Goal: Information Seeking & Learning: Check status

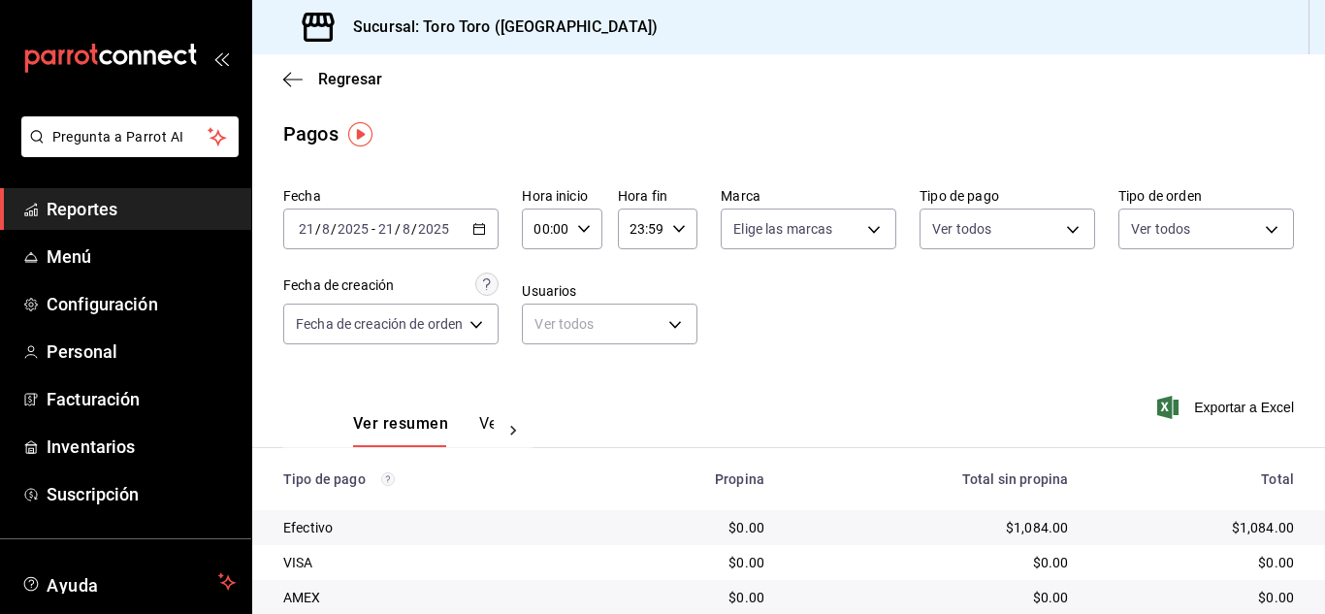
click at [71, 209] on span "Reportes" at bounding box center [141, 209] width 189 height 26
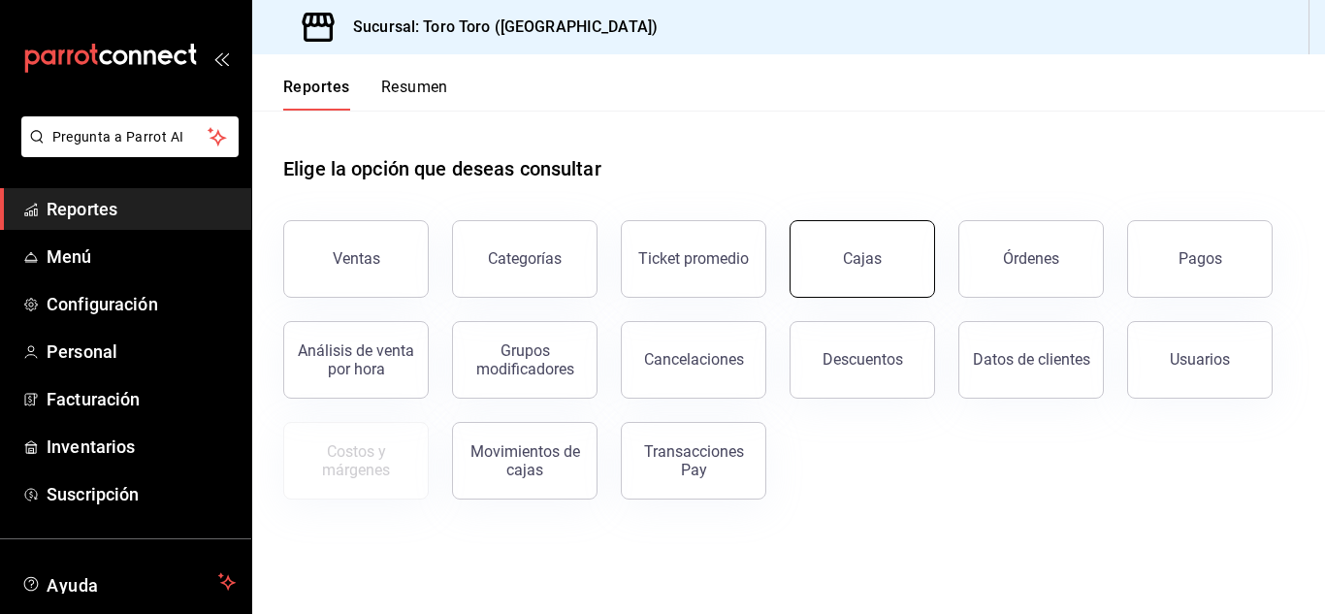
click at [871, 271] on button "Cajas" at bounding box center [861, 259] width 145 height 78
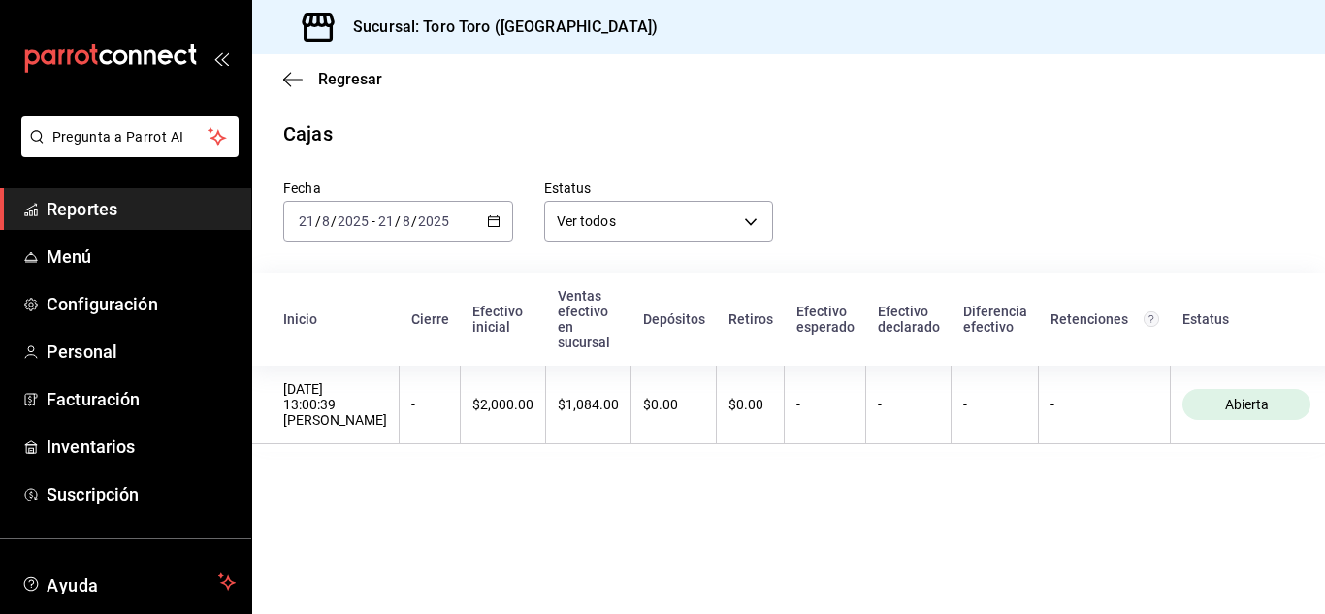
click at [488, 213] on div "[DATE] [DATE] - [DATE] [DATE]" at bounding box center [398, 221] width 230 height 41
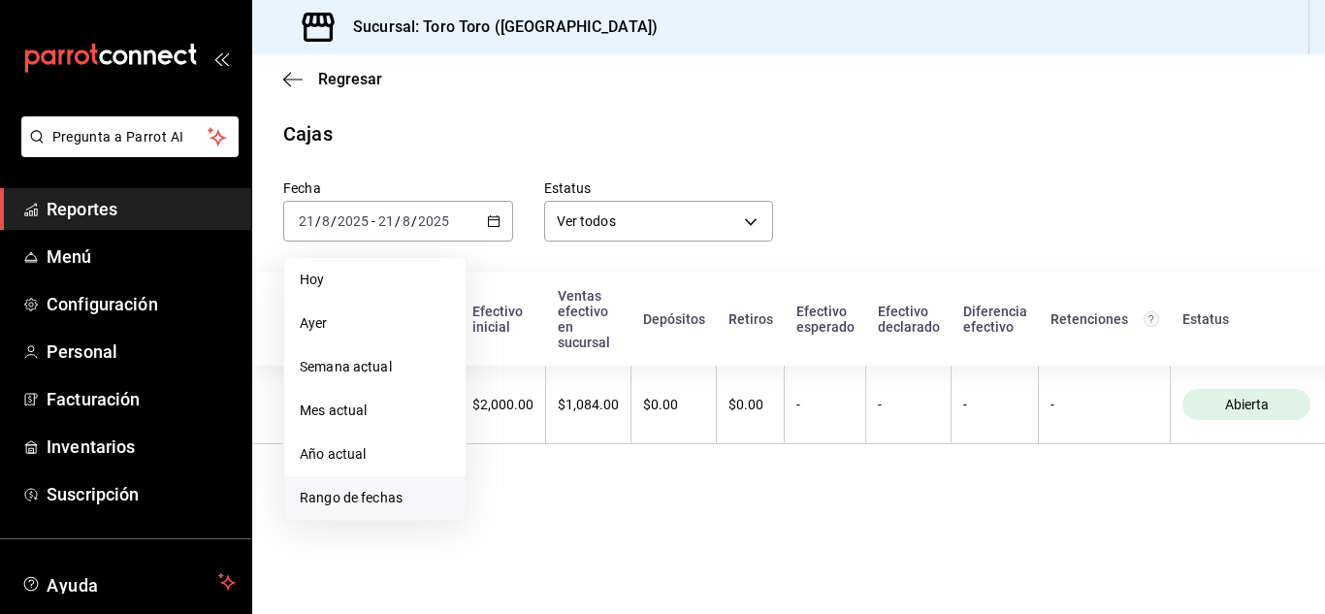
click at [372, 496] on span "Rango de fechas" at bounding box center [375, 498] width 150 height 20
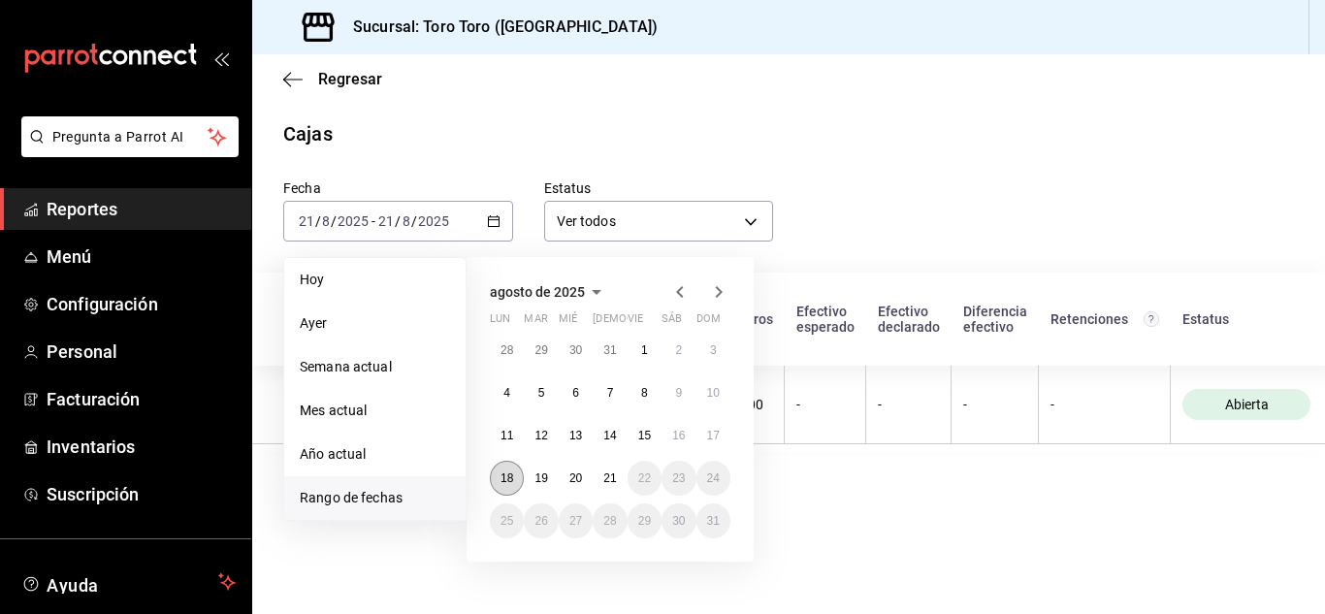
click at [510, 478] on abbr "18" at bounding box center [506, 478] width 13 height 14
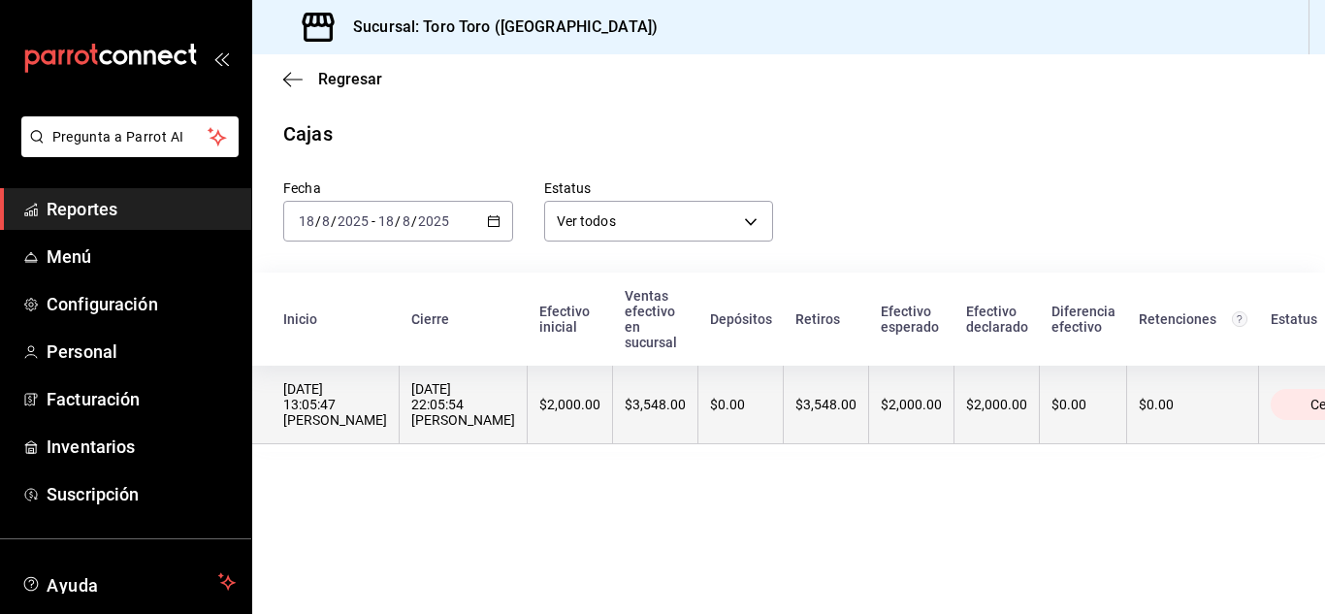
click at [515, 412] on div "[DATE] 22:05:54 [PERSON_NAME]" at bounding box center [463, 404] width 104 height 47
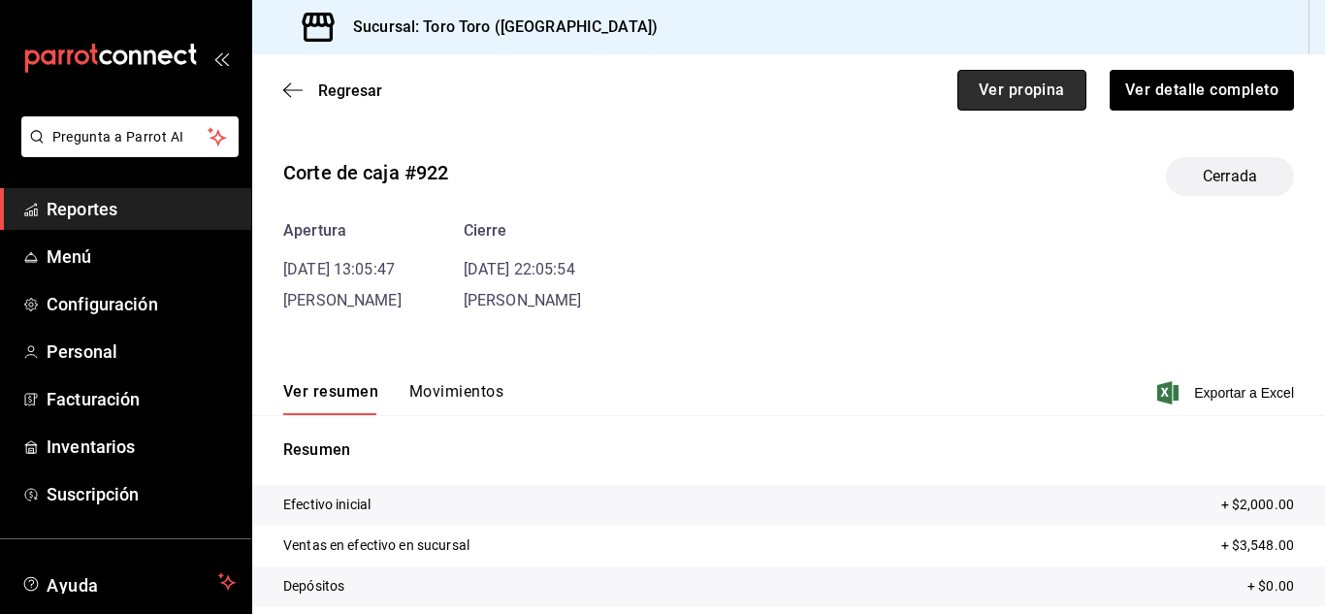
click at [981, 96] on button "Ver propina" at bounding box center [1021, 90] width 129 height 41
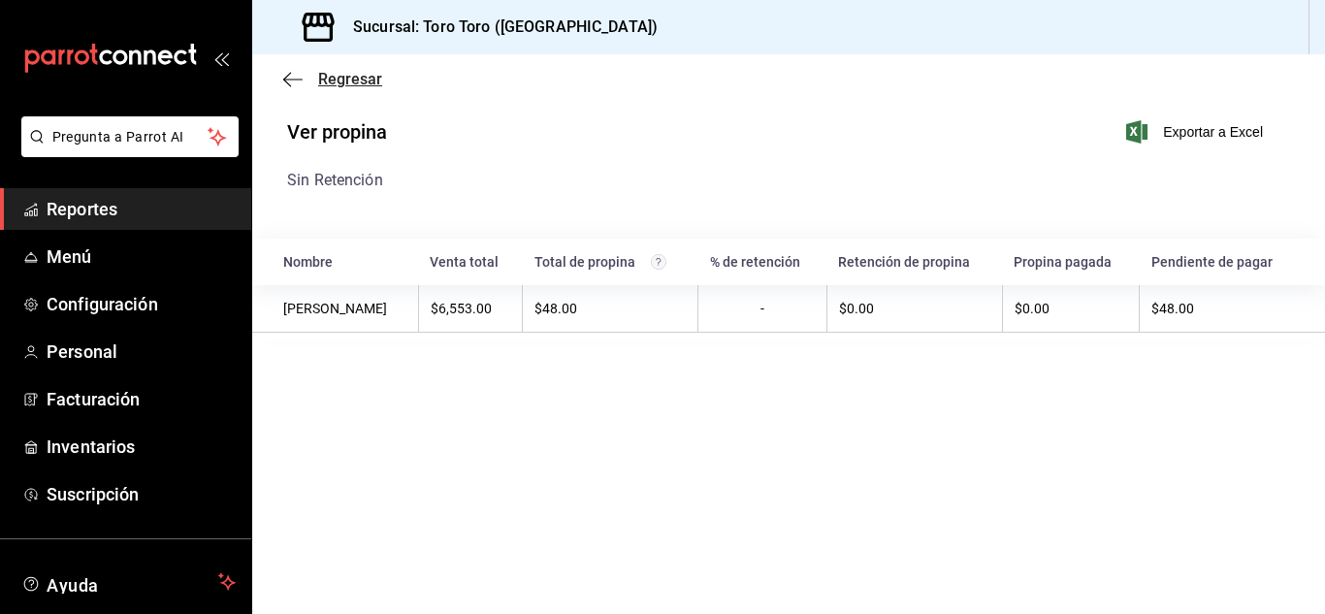
click at [287, 79] on icon "button" at bounding box center [292, 79] width 19 height 1
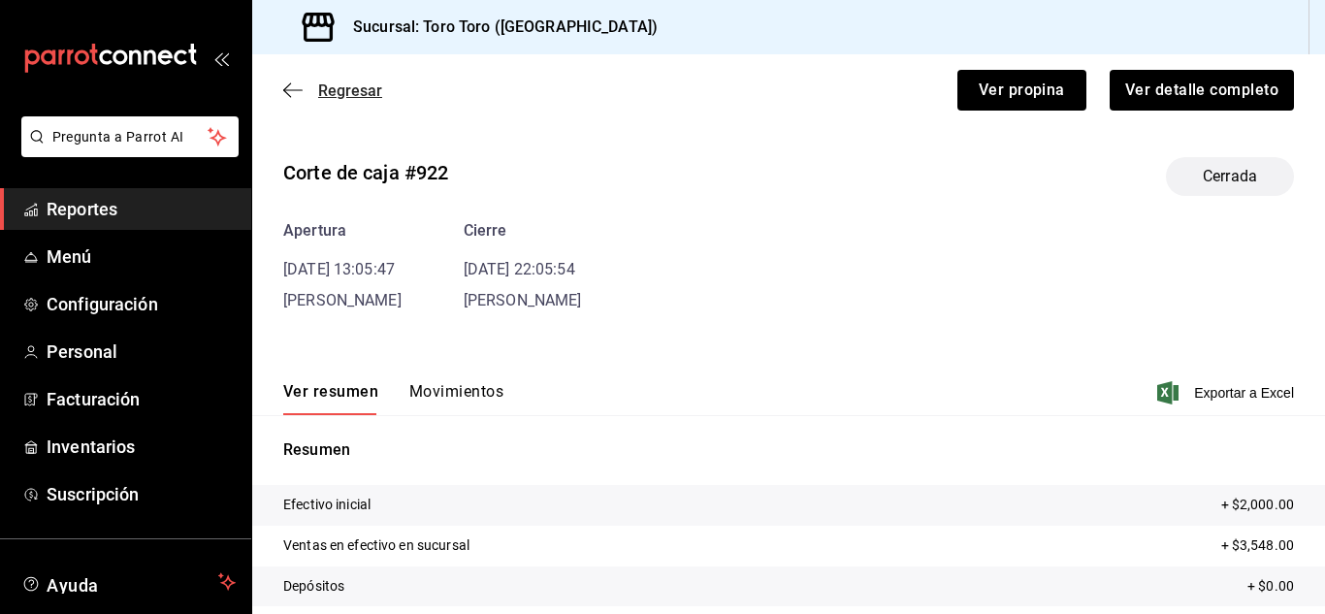
click at [288, 93] on icon "button" at bounding box center [292, 89] width 19 height 17
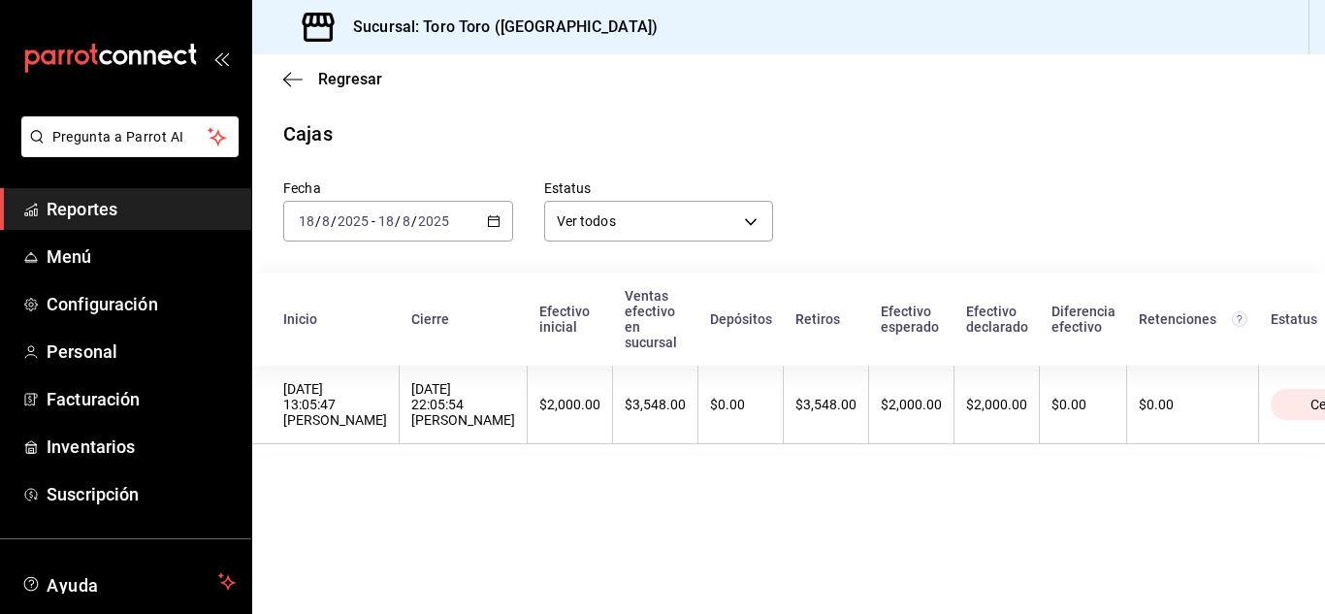
click at [495, 226] on \(Stroke\) "button" at bounding box center [494, 221] width 12 height 11
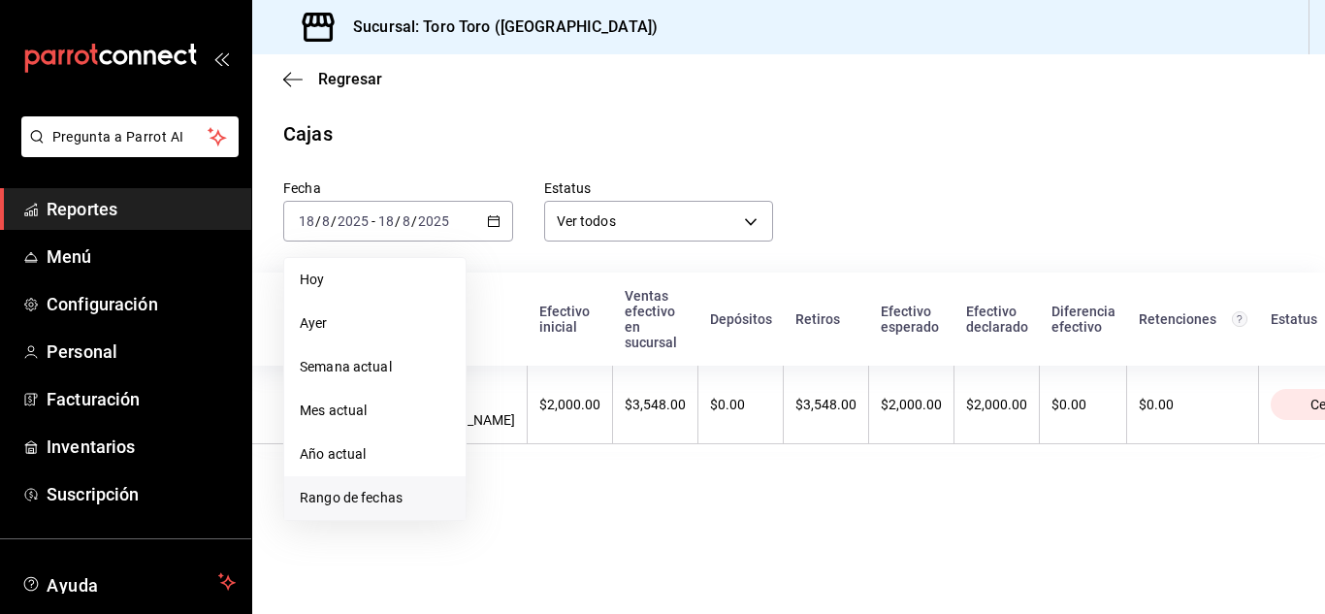
click at [361, 500] on span "Rango de fechas" at bounding box center [375, 498] width 150 height 20
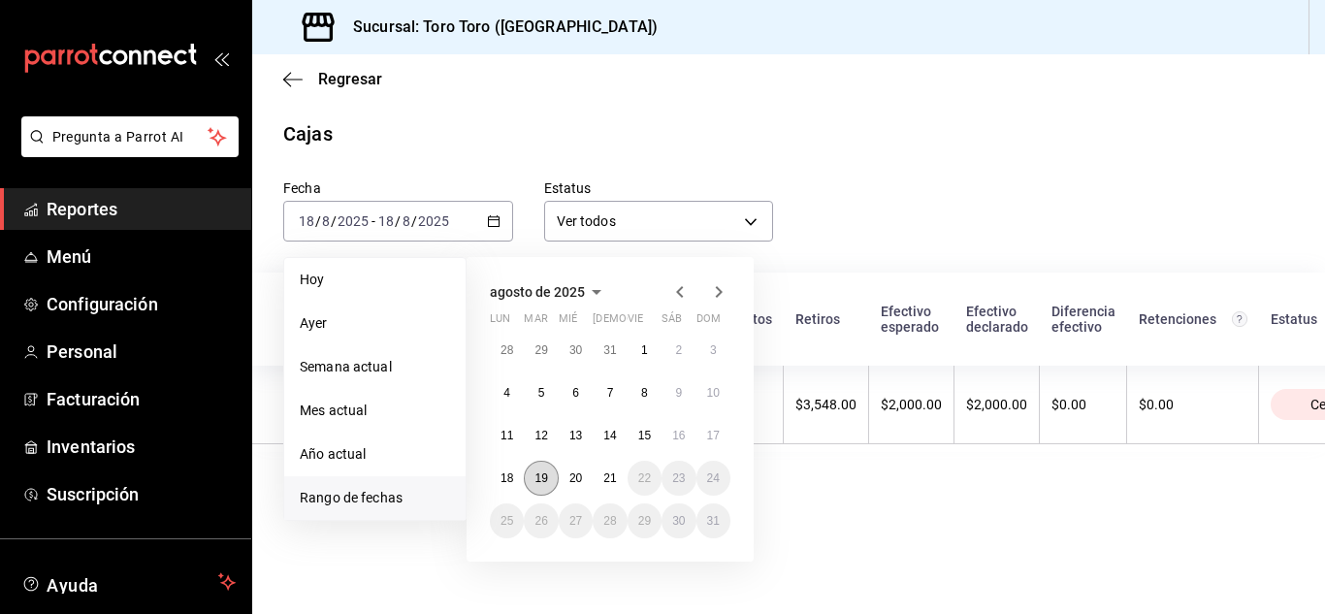
click at [549, 480] on button "19" at bounding box center [541, 478] width 34 height 35
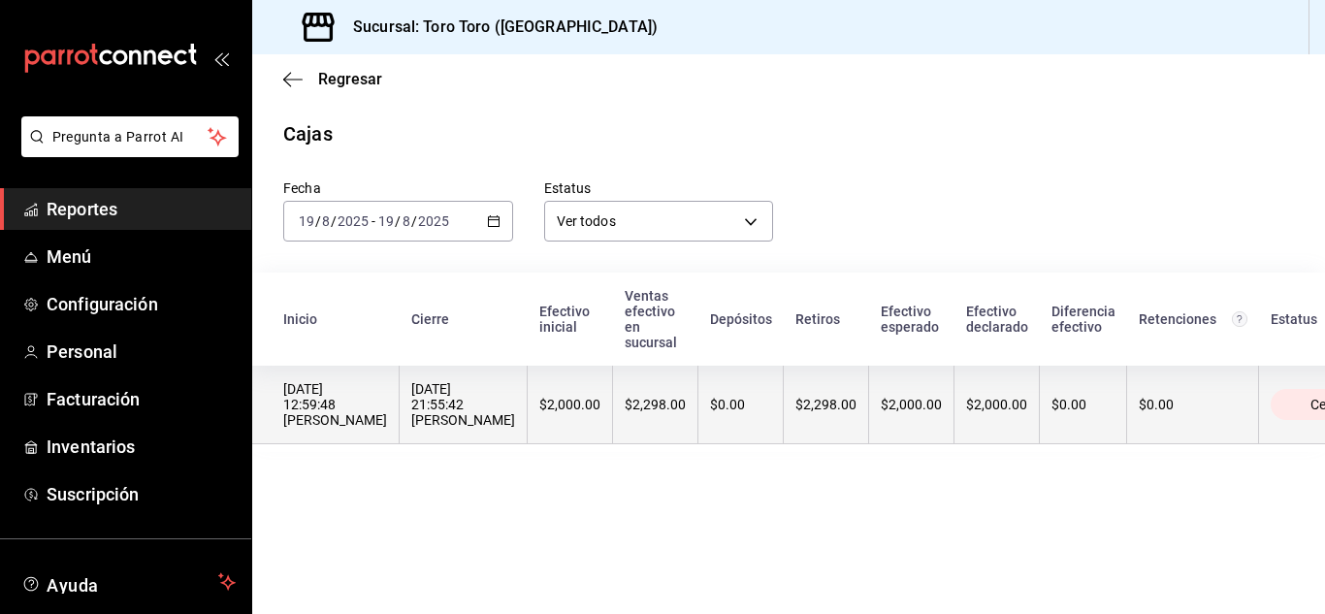
click at [515, 410] on div "[DATE] 21:55:42 [PERSON_NAME]" at bounding box center [463, 404] width 104 height 47
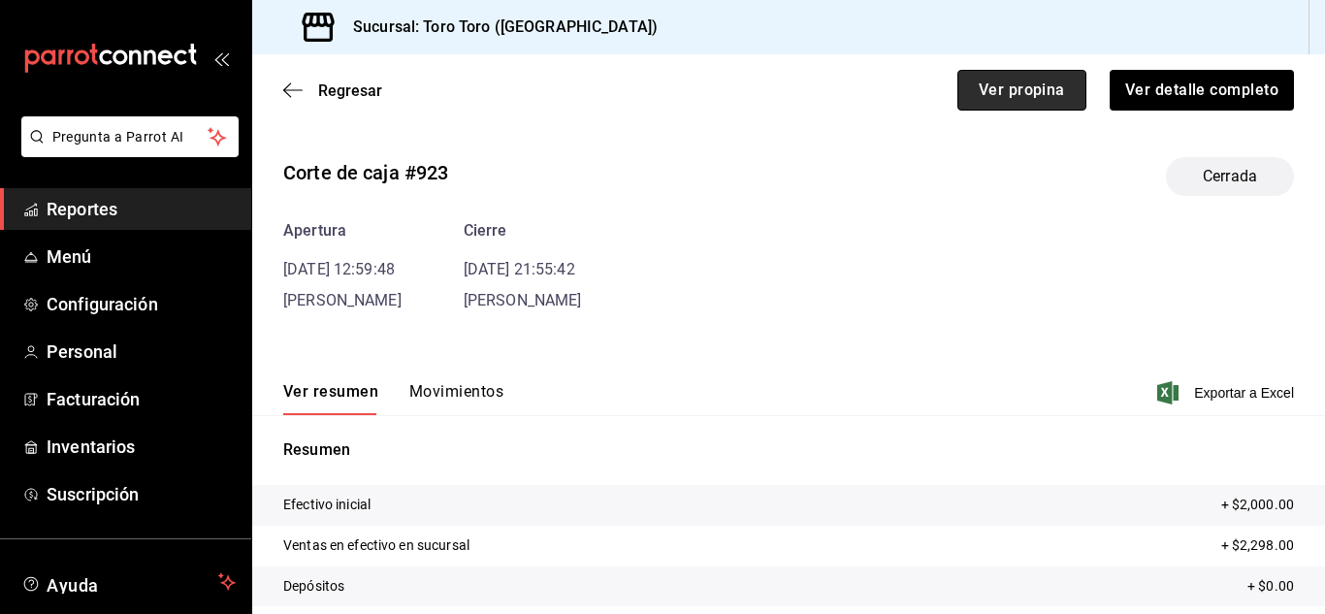
click at [987, 93] on button "Ver propina" at bounding box center [1021, 90] width 129 height 41
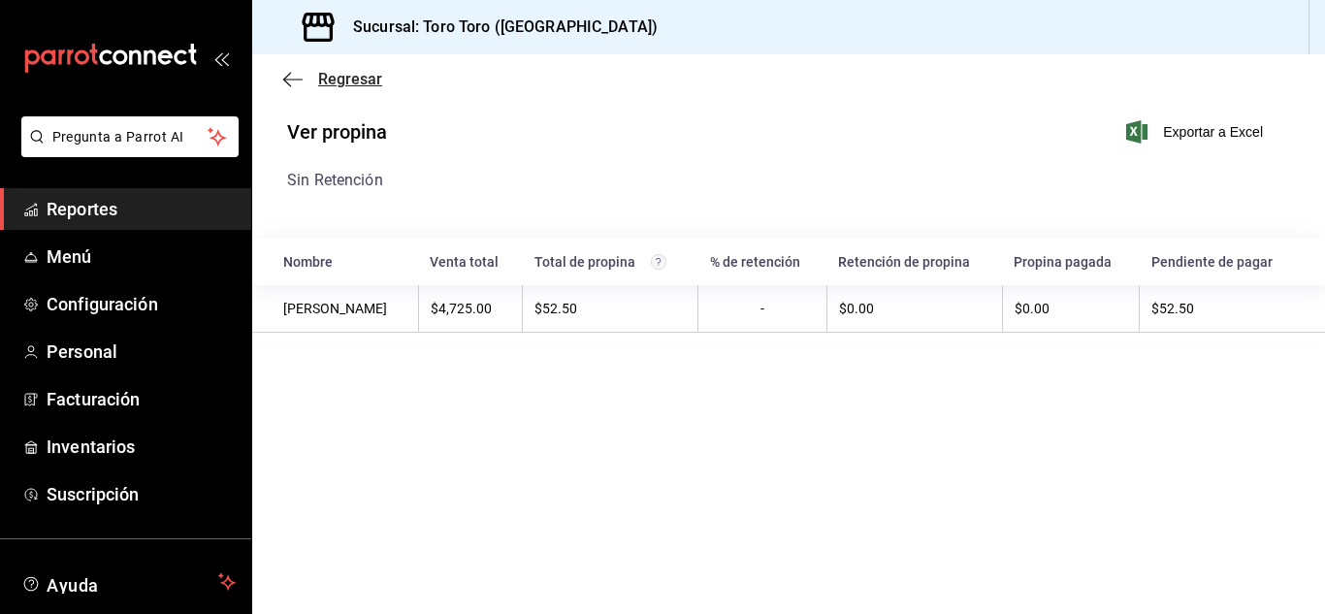
click at [293, 72] on icon "button" at bounding box center [292, 79] width 19 height 17
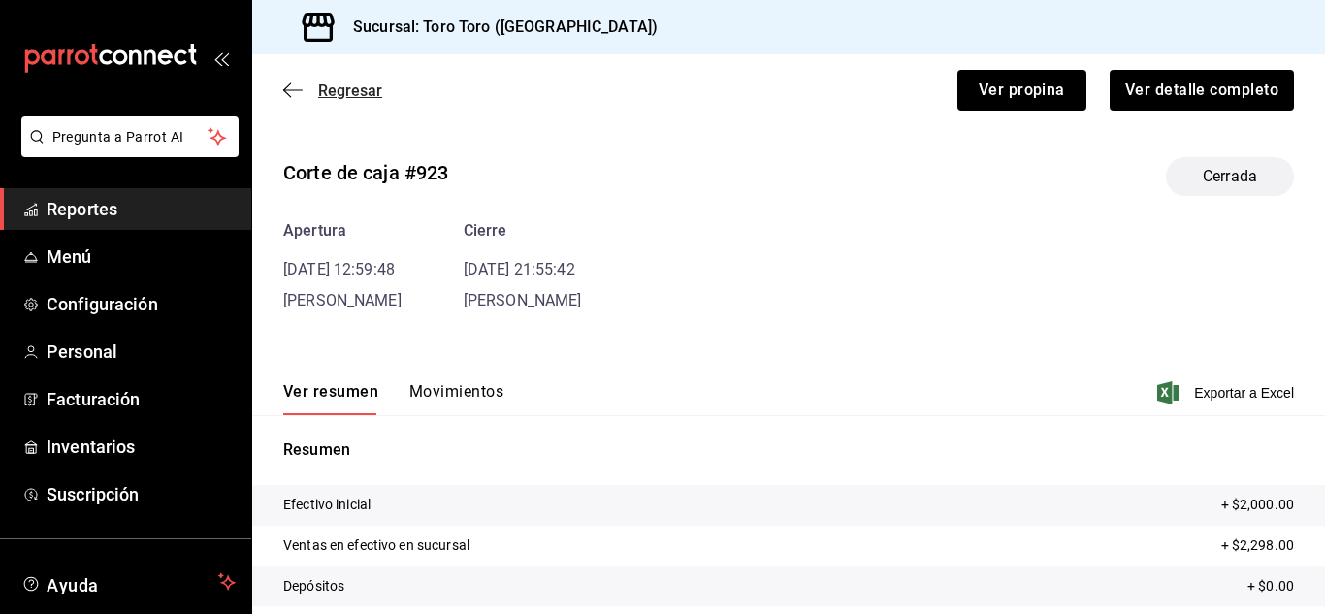
click at [288, 87] on icon "button" at bounding box center [292, 89] width 19 height 17
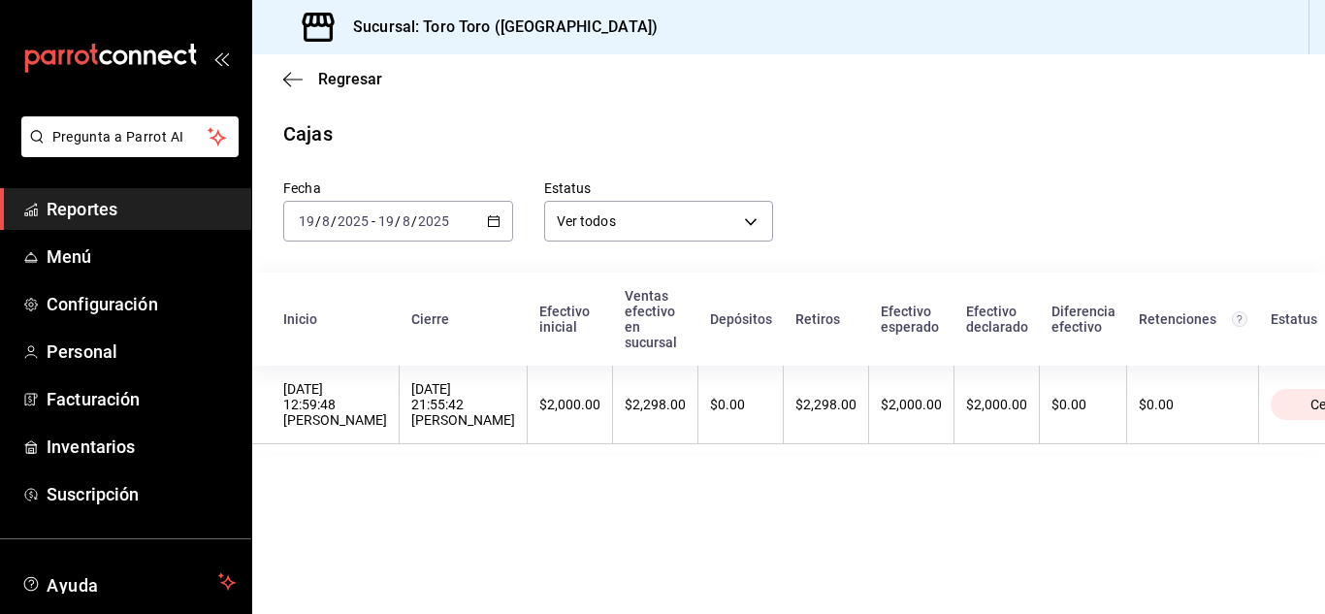
click at [499, 217] on icon "button" at bounding box center [494, 221] width 14 height 14
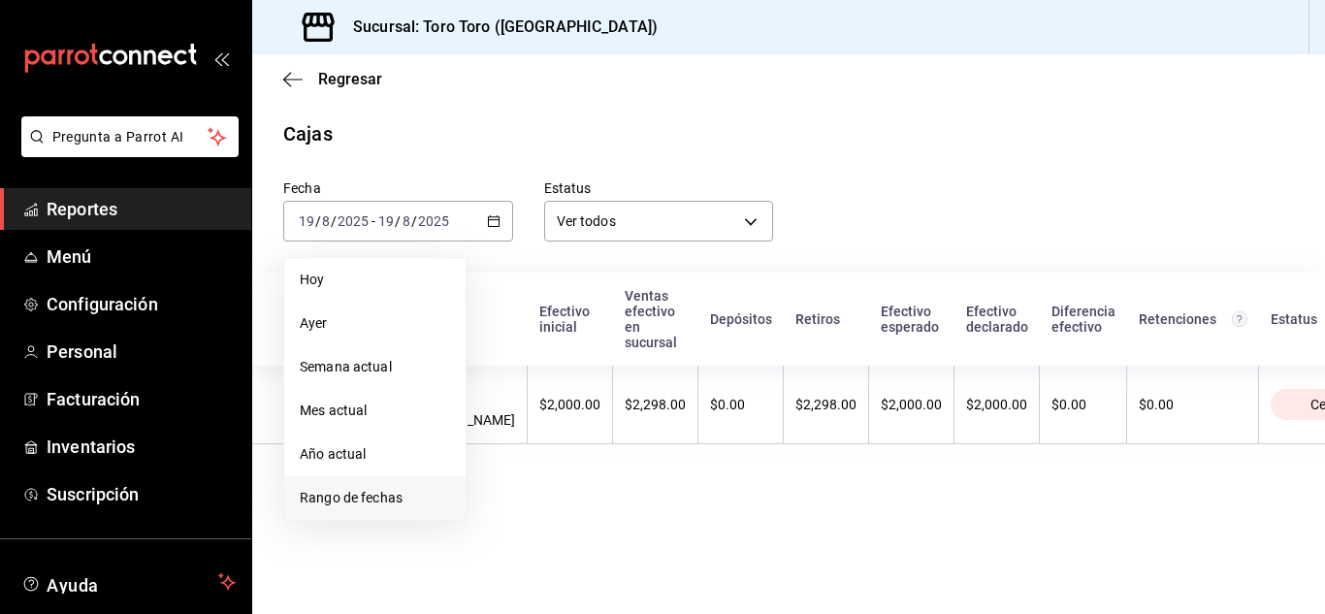
click at [382, 502] on span "Rango de fechas" at bounding box center [375, 498] width 150 height 20
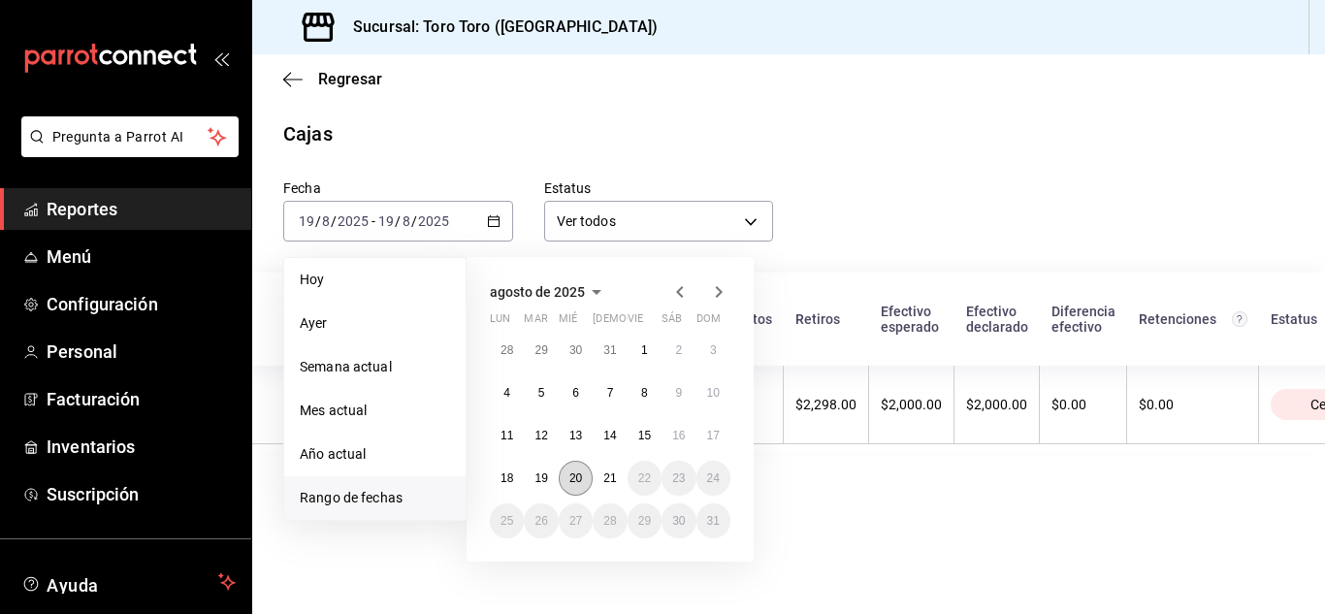
click at [571, 477] on abbr "20" at bounding box center [575, 478] width 13 height 14
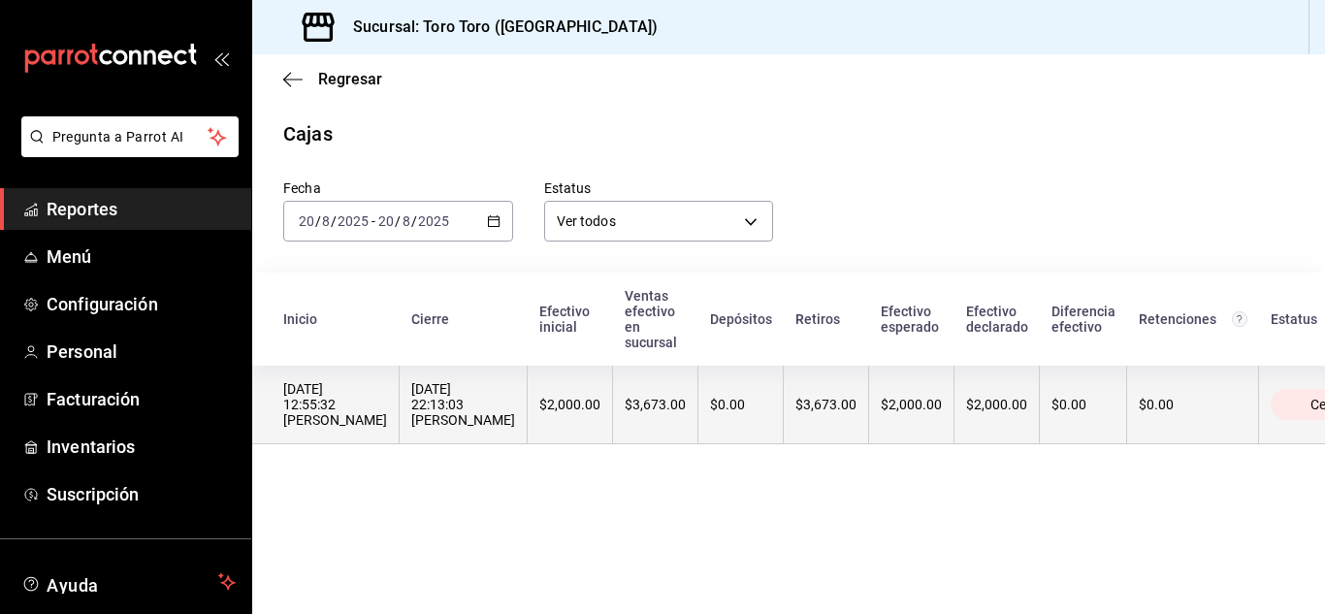
click at [515, 418] on div "[DATE] 22:13:03 [PERSON_NAME]" at bounding box center [463, 404] width 104 height 47
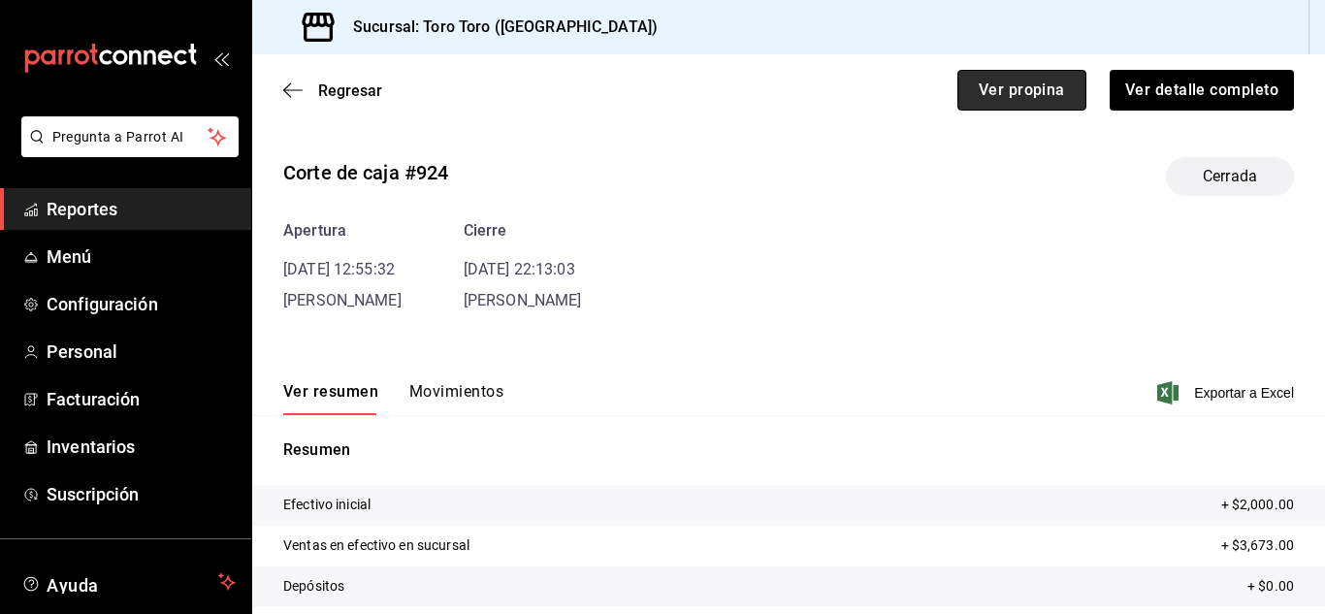
click at [1025, 101] on button "Ver propina" at bounding box center [1021, 90] width 129 height 41
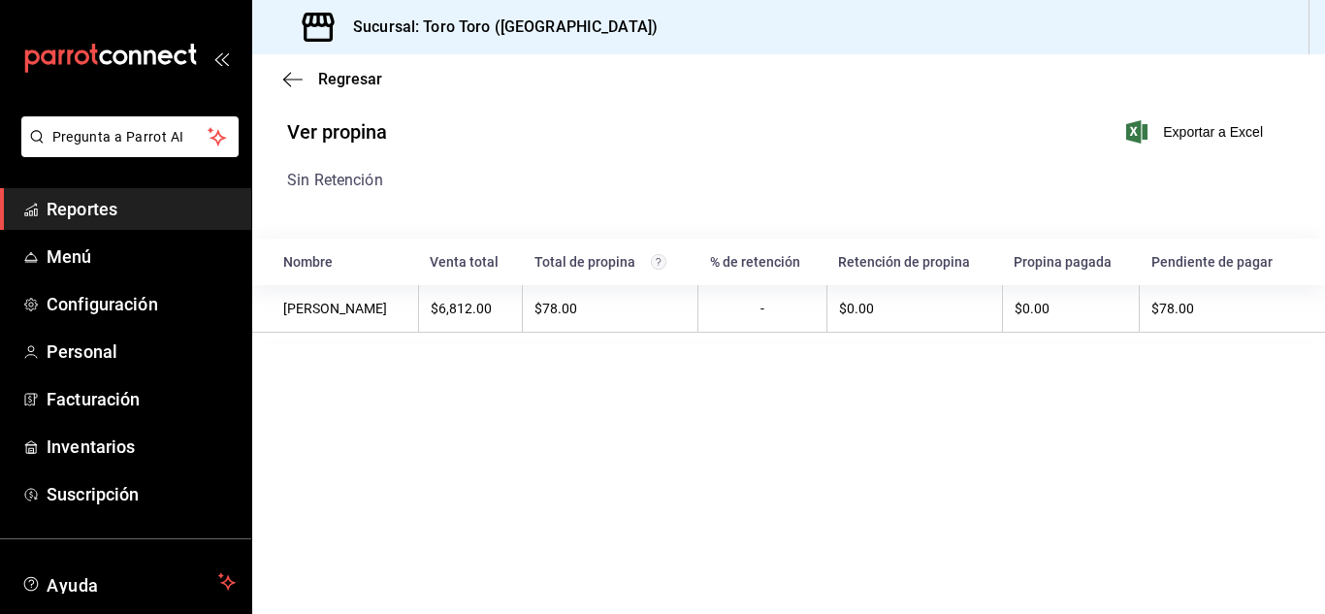
click at [99, 198] on span "Reportes" at bounding box center [141, 209] width 189 height 26
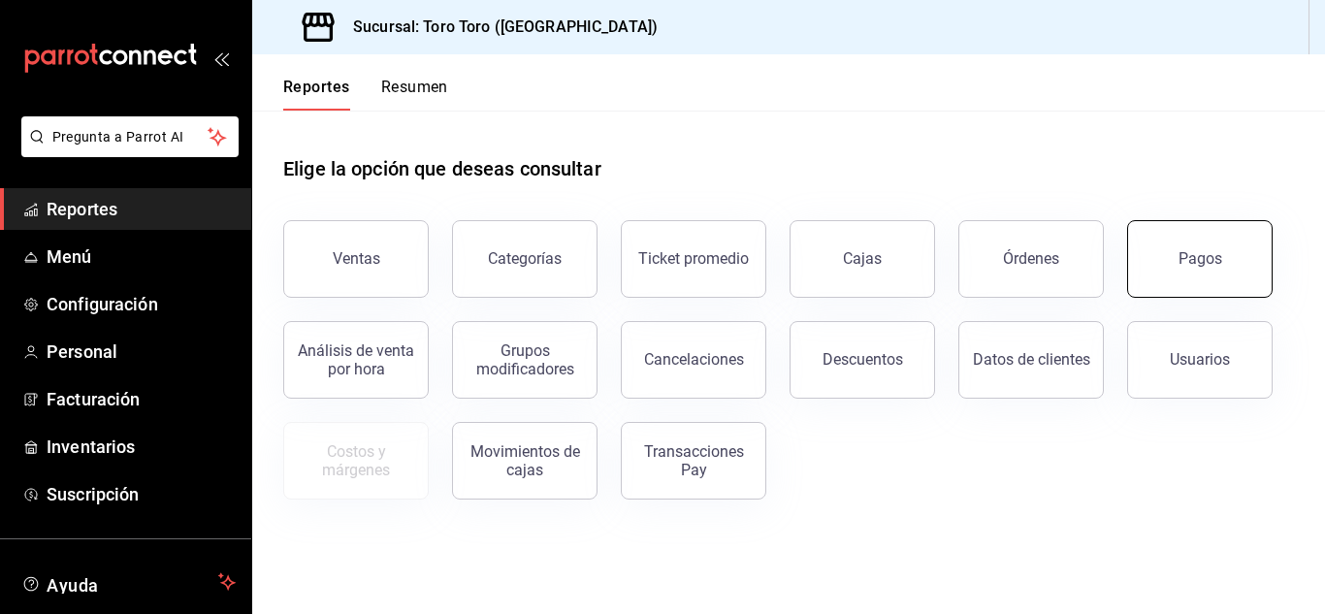
click at [1160, 239] on button "Pagos" at bounding box center [1199, 259] width 145 height 78
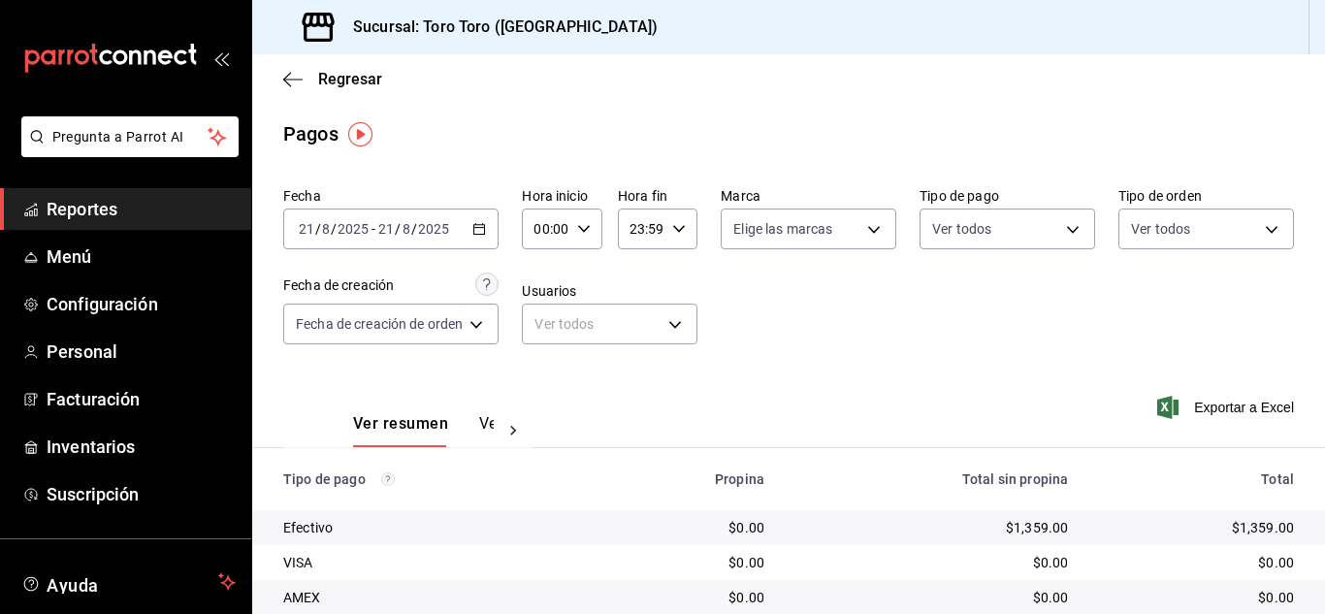
click at [466, 237] on div "[DATE] [DATE] - [DATE] [DATE]" at bounding box center [390, 229] width 215 height 41
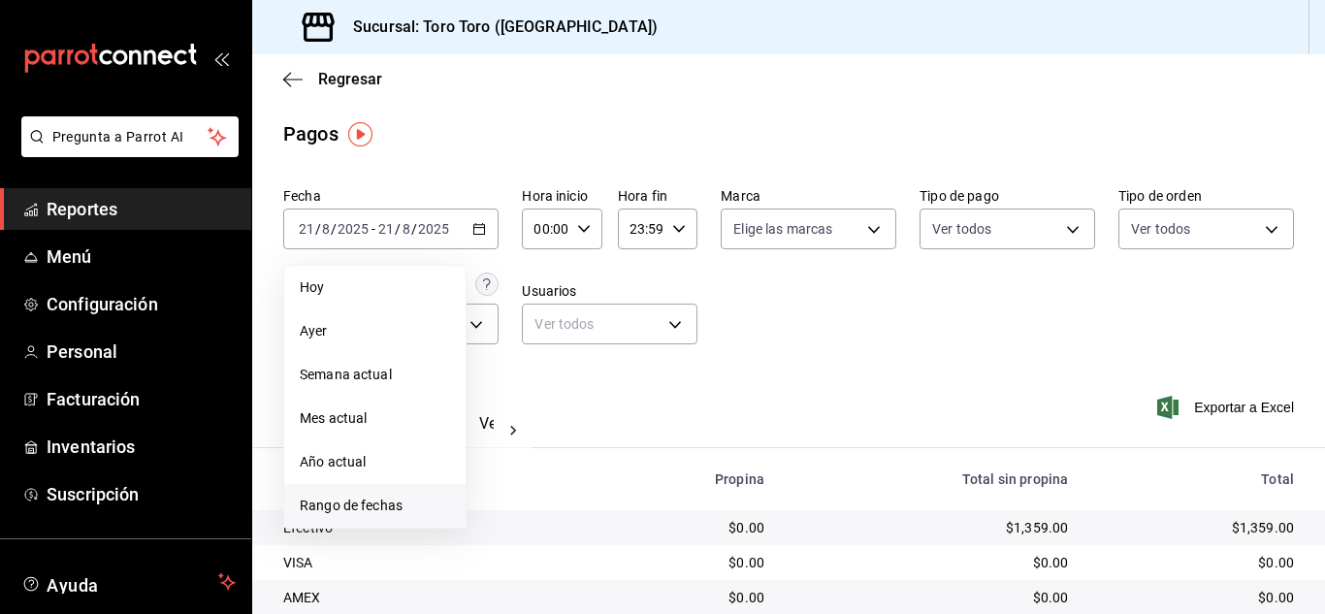
click at [386, 516] on li "Rango de fechas" at bounding box center [374, 506] width 181 height 44
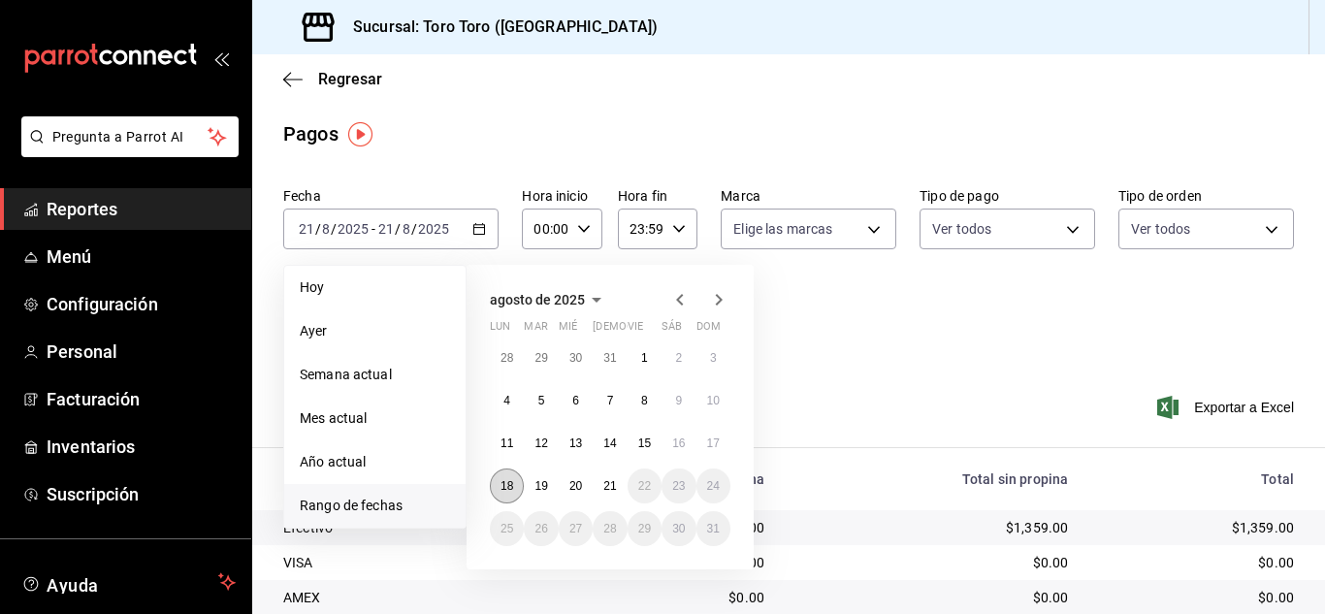
click at [519, 484] on button "18" at bounding box center [507, 485] width 34 height 35
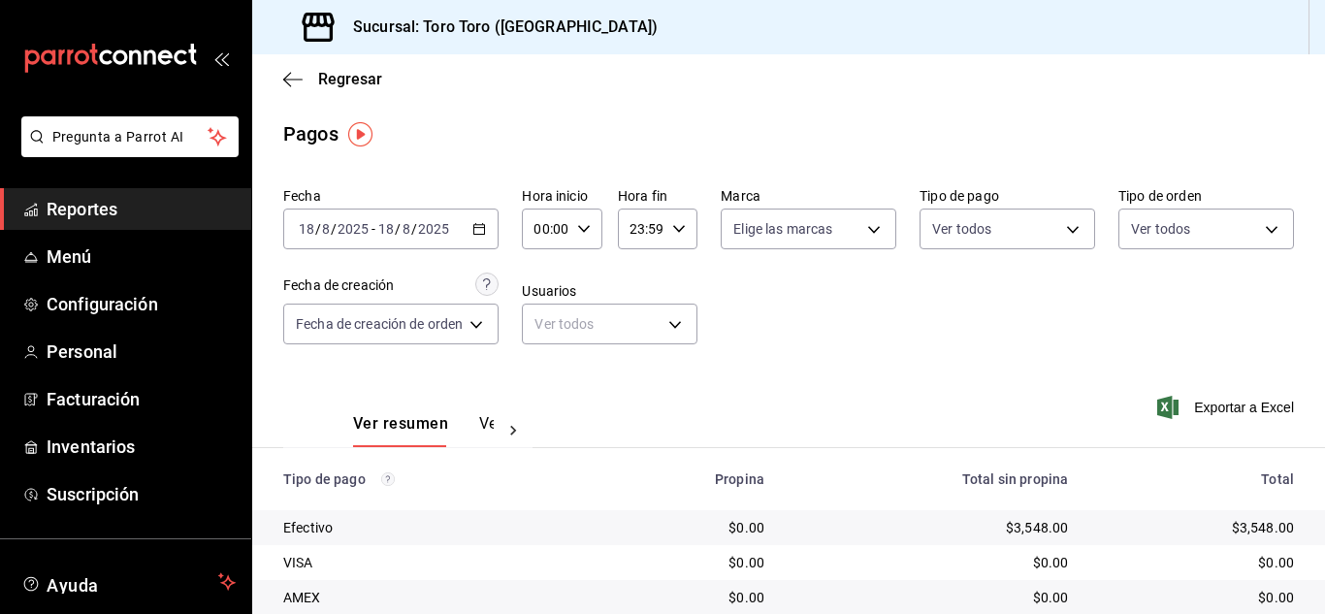
click at [468, 229] on div "[DATE] [DATE] - [DATE] [DATE]" at bounding box center [390, 229] width 215 height 41
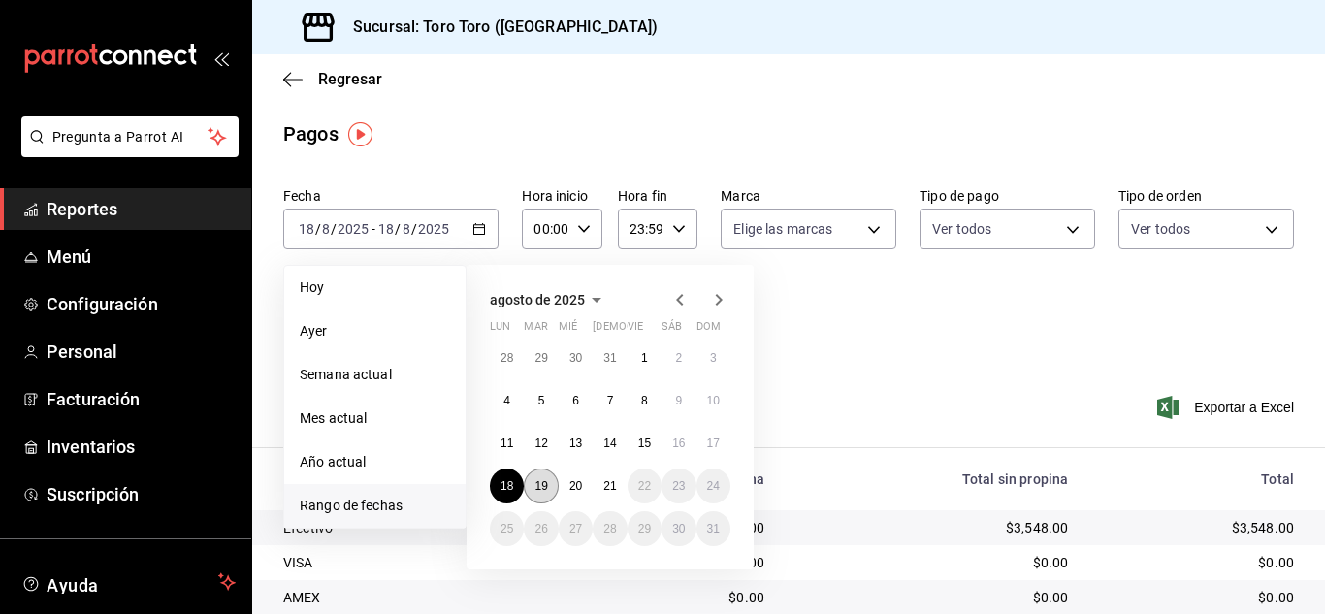
click at [538, 476] on button "19" at bounding box center [541, 485] width 34 height 35
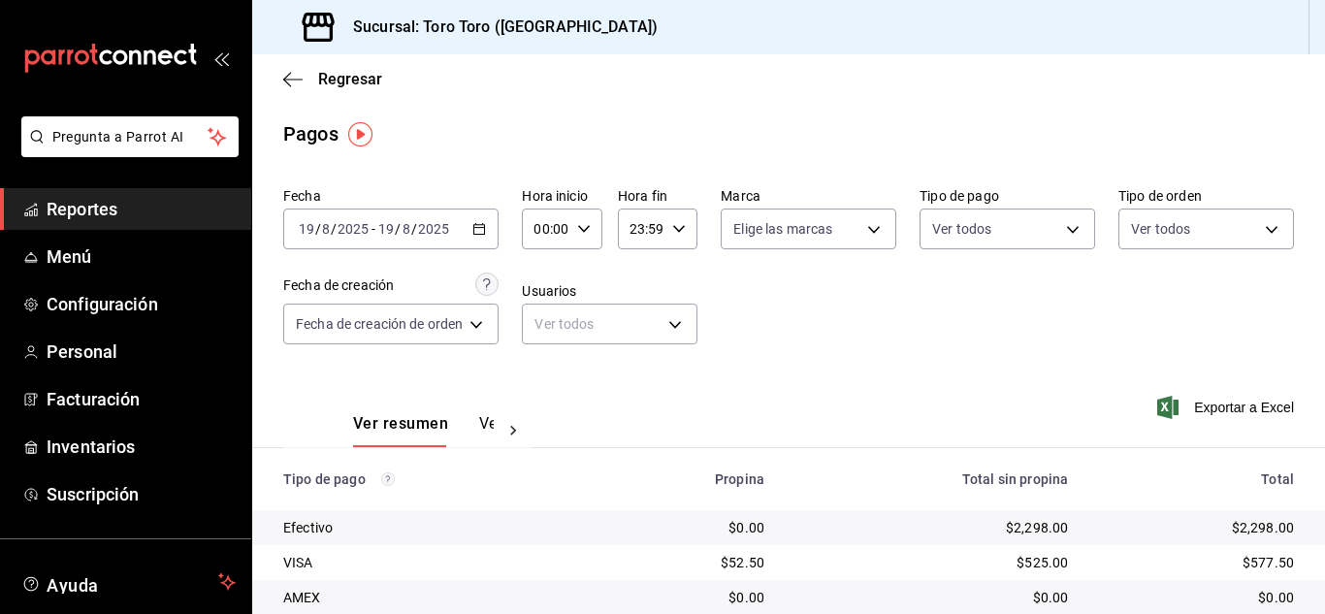
click at [481, 235] on \(Stroke\) "button" at bounding box center [479, 229] width 12 height 11
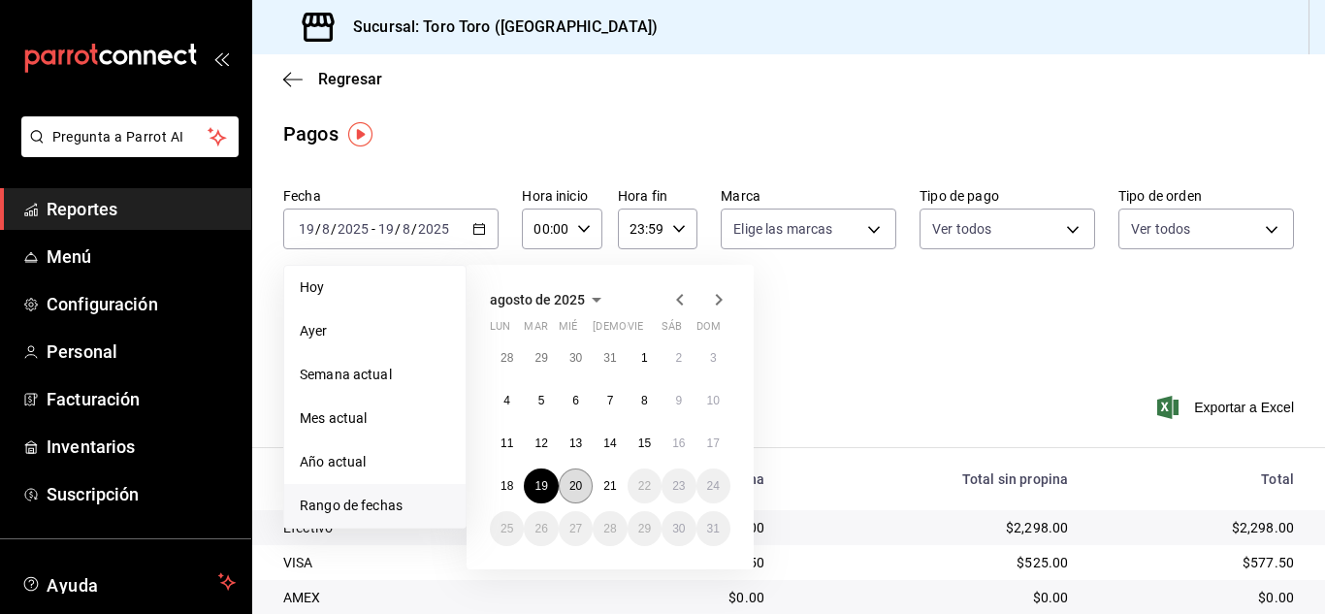
click at [573, 484] on abbr "20" at bounding box center [575, 486] width 13 height 14
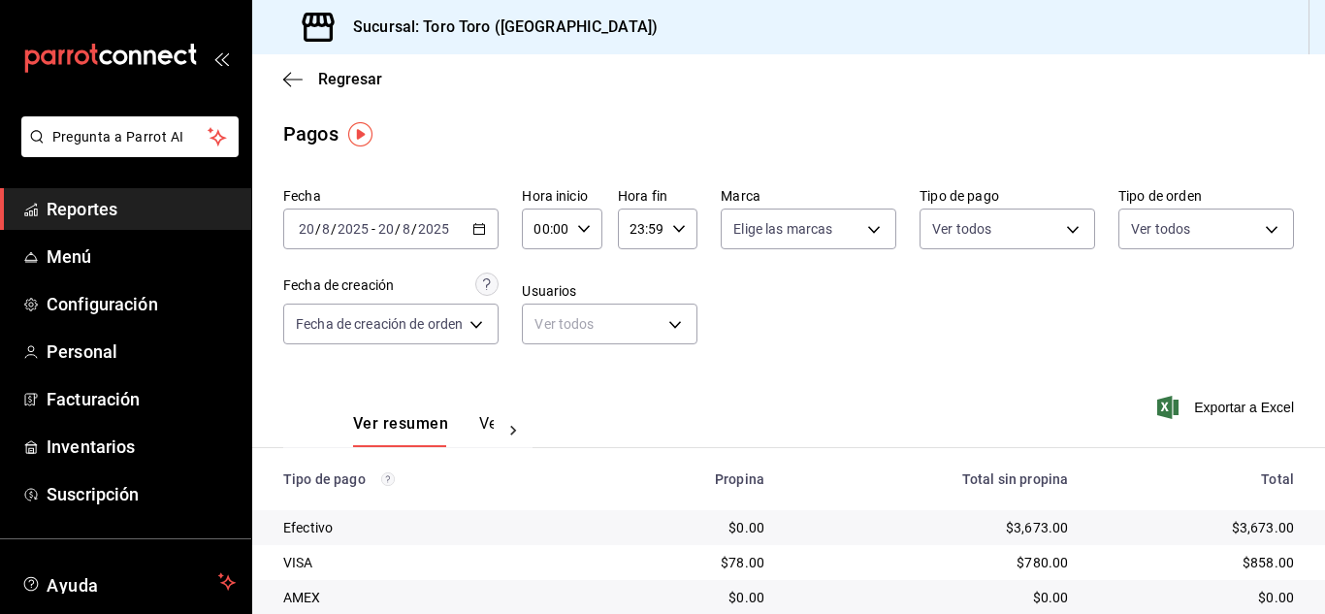
click at [671, 450] on th "Propina" at bounding box center [690, 479] width 178 height 62
click at [109, 218] on span "Reportes" at bounding box center [141, 209] width 189 height 26
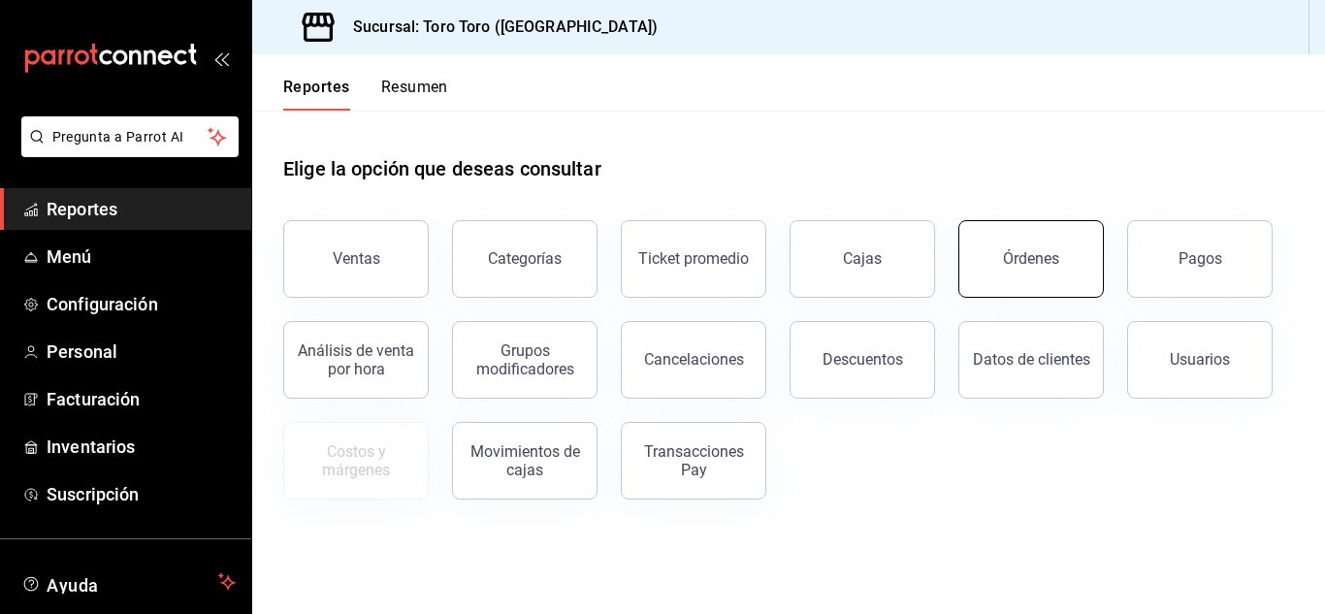
click at [1032, 268] on button "Órdenes" at bounding box center [1030, 259] width 145 height 78
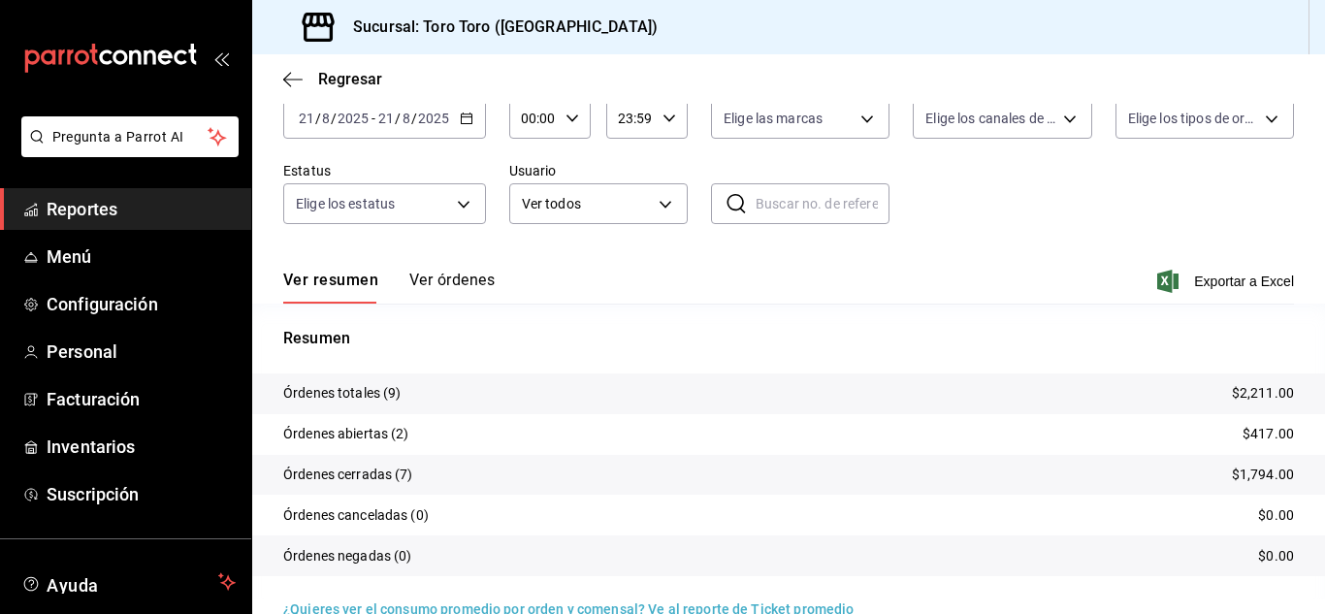
scroll to position [147, 0]
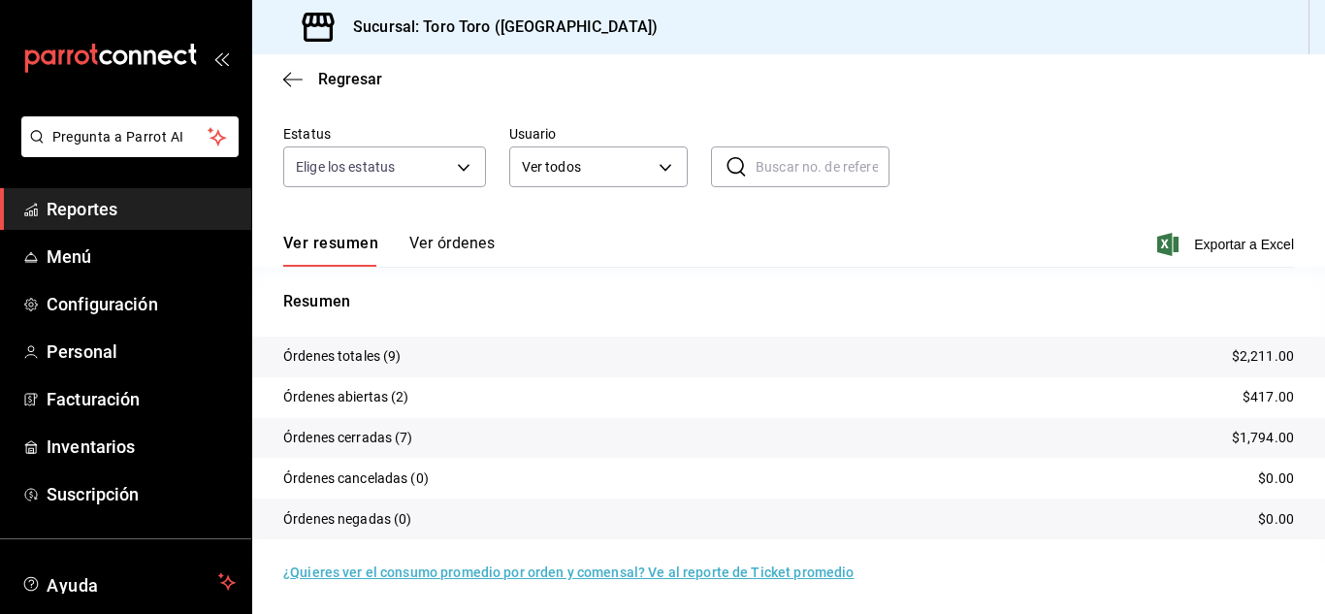
click at [152, 223] on link "Reportes" at bounding box center [125, 209] width 251 height 42
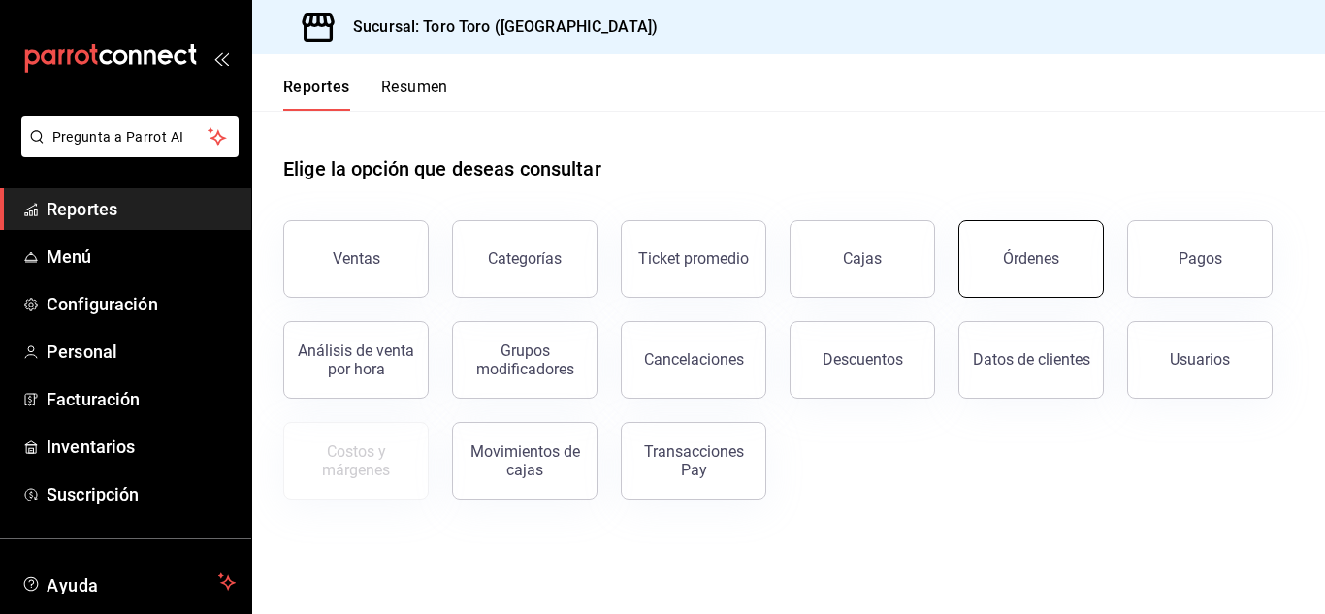
click at [1054, 267] on div "Órdenes" at bounding box center [1031, 258] width 56 height 18
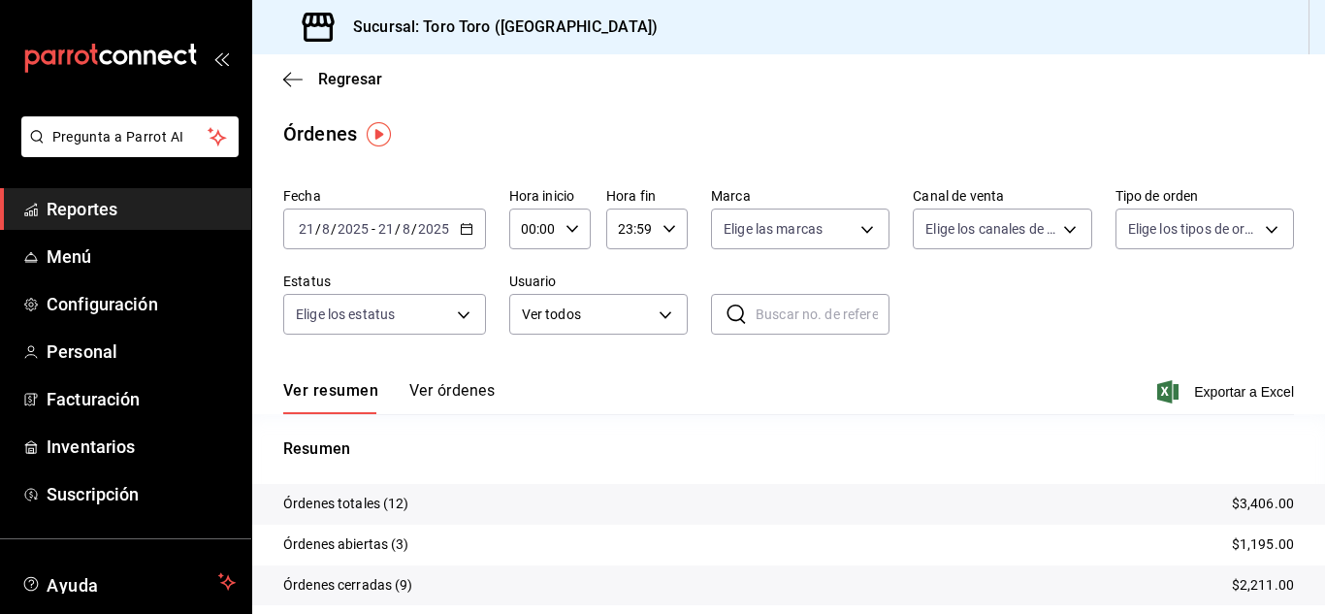
click at [65, 201] on span "Reportes" at bounding box center [141, 209] width 189 height 26
